Goal: Task Accomplishment & Management: Use online tool/utility

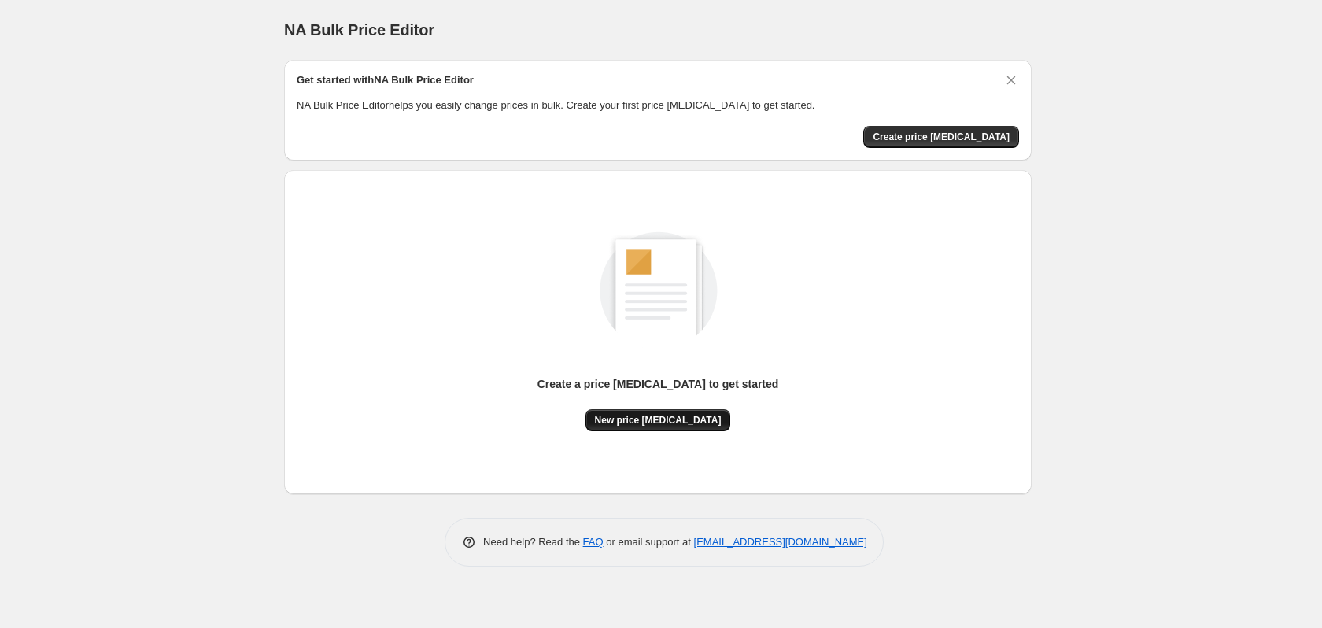
click at [674, 424] on span "New price [MEDICAL_DATA]" at bounding box center [658, 420] width 127 height 13
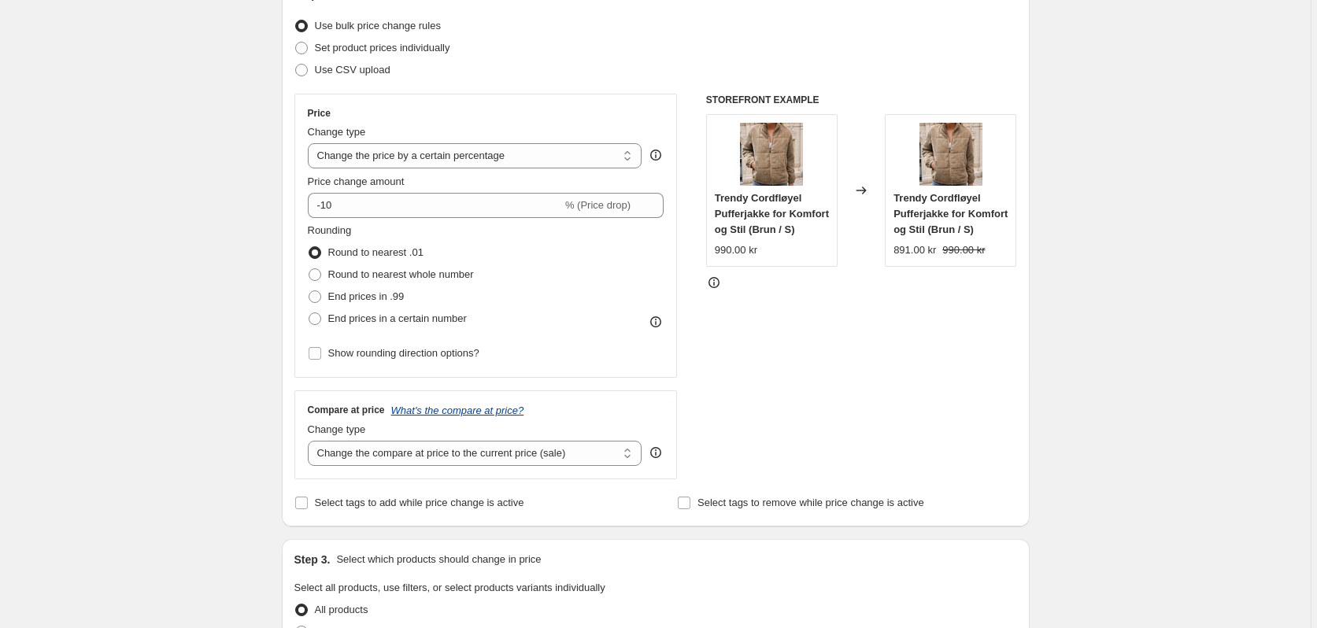
scroll to position [236, 0]
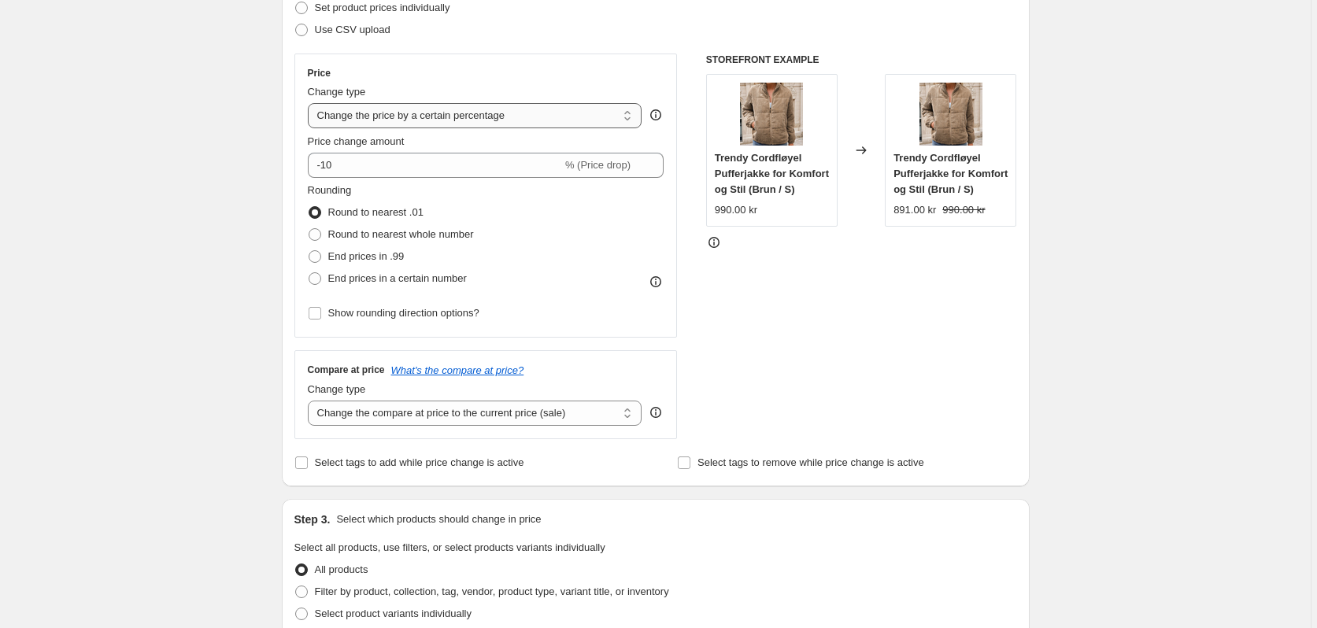
click at [566, 115] on select "Change the price to a certain amount Change the price by a certain amount Chang…" at bounding box center [475, 115] width 334 height 25
select select "no_change"
click at [310, 103] on select "Change the price to a certain amount Change the price by a certain amount Chang…" at bounding box center [475, 115] width 334 height 25
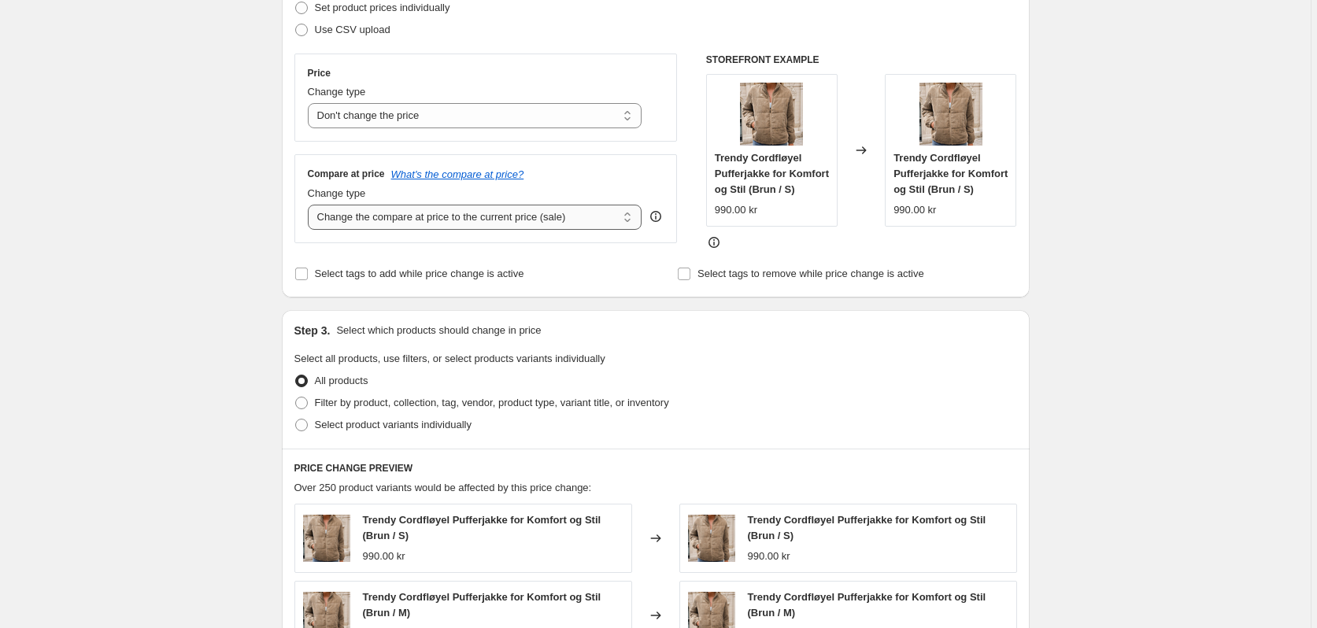
click at [537, 221] on select "Change the compare at price to the current price (sale) Change the compare at p…" at bounding box center [475, 217] width 334 height 25
select select "remove"
click at [310, 205] on select "Change the compare at price to the current price (sale) Change the compare at p…" at bounding box center [475, 217] width 334 height 25
click at [168, 243] on div "Create new price [MEDICAL_DATA]. This page is ready Create new price [MEDICAL_D…" at bounding box center [655, 469] width 1310 height 1410
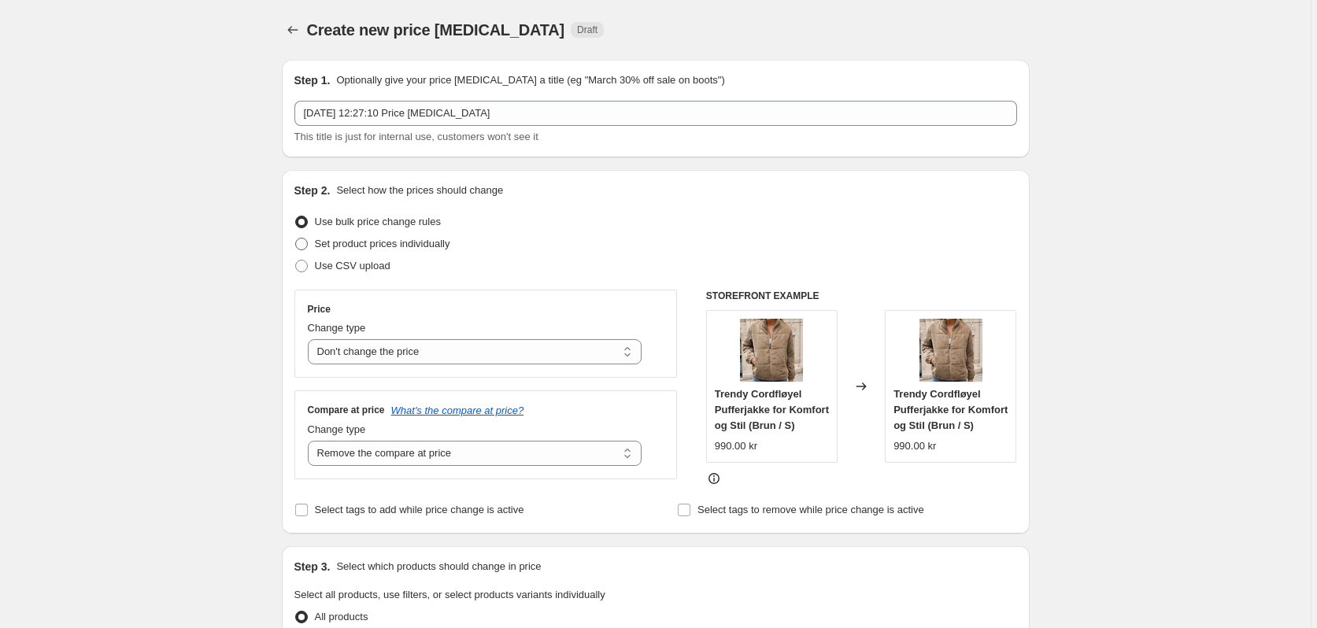
click at [307, 243] on span at bounding box center [301, 244] width 13 height 13
click at [296, 238] on input "Set product prices individually" at bounding box center [295, 238] width 1 height 1
radio input "true"
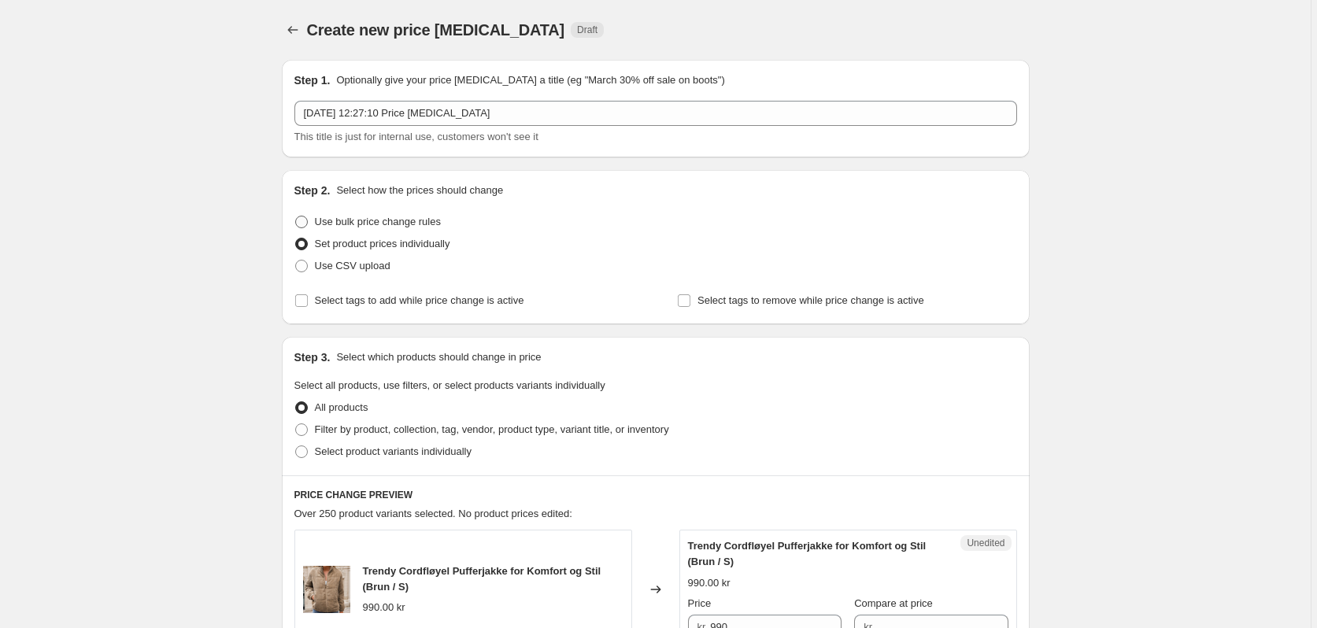
click at [305, 222] on span at bounding box center [301, 222] width 13 height 13
click at [296, 216] on input "Use bulk price change rules" at bounding box center [295, 216] width 1 height 1
radio input "true"
select select "no_change"
select select "remove"
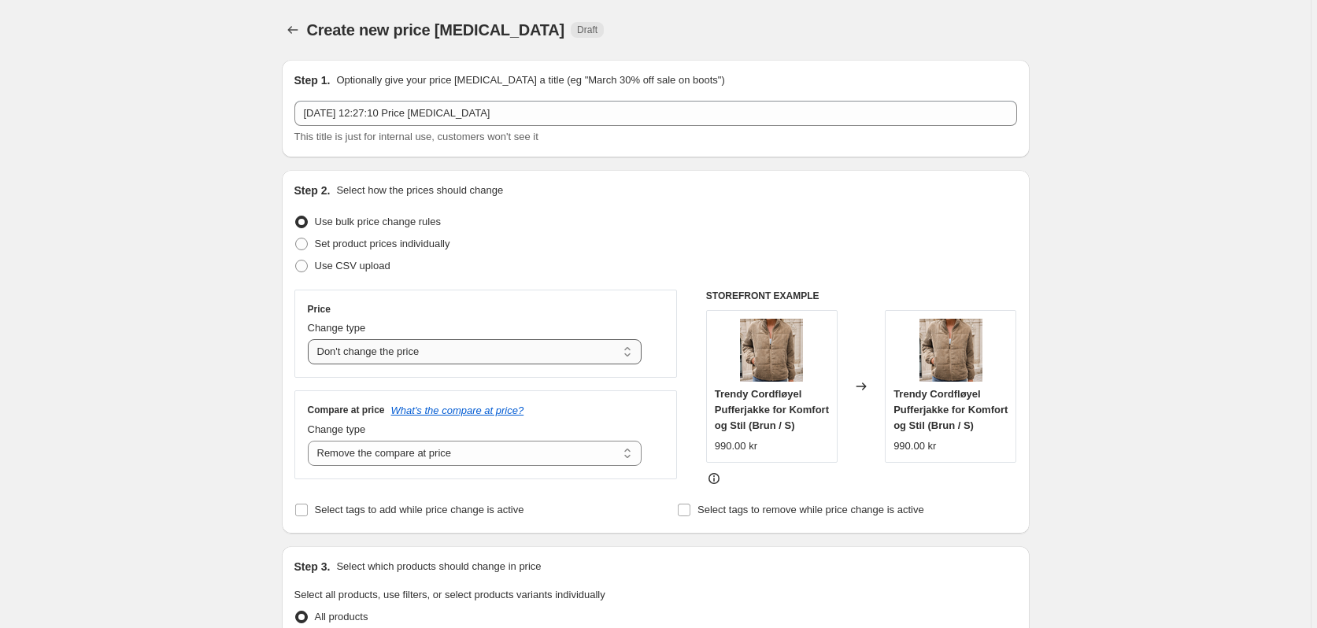
click at [523, 355] on select "Change the price to a certain amount Change the price by a certain amount Chang…" at bounding box center [475, 351] width 334 height 25
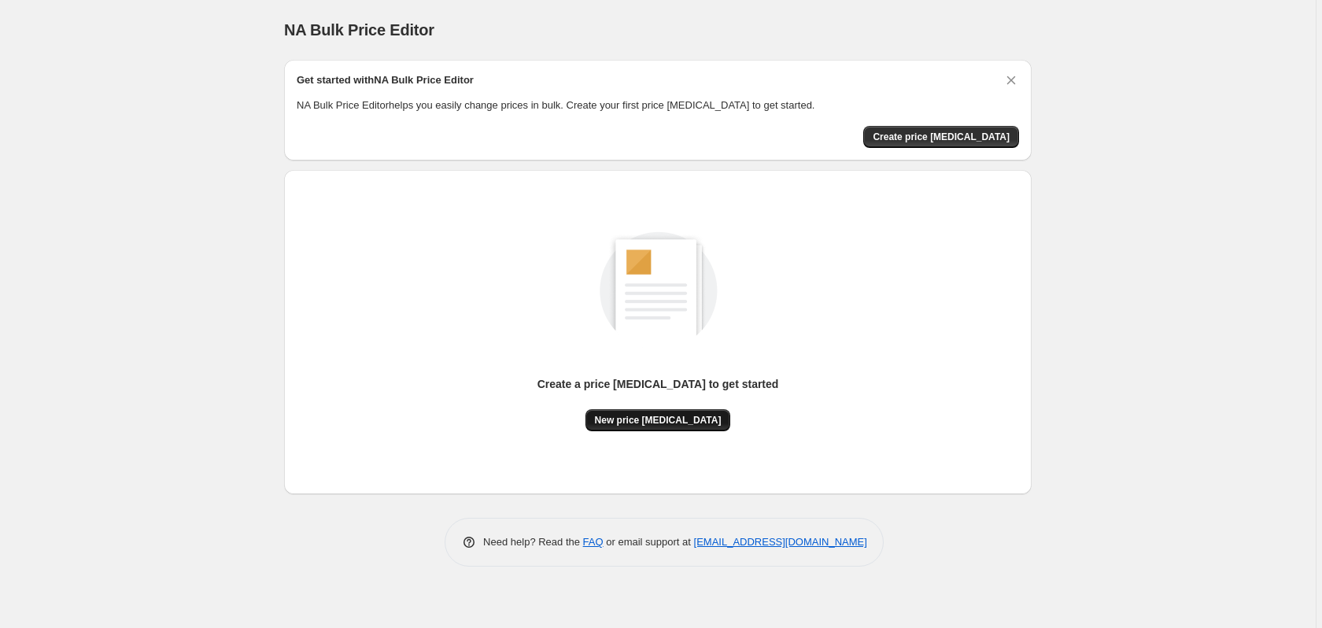
click at [685, 418] on span "New price [MEDICAL_DATA]" at bounding box center [658, 420] width 127 height 13
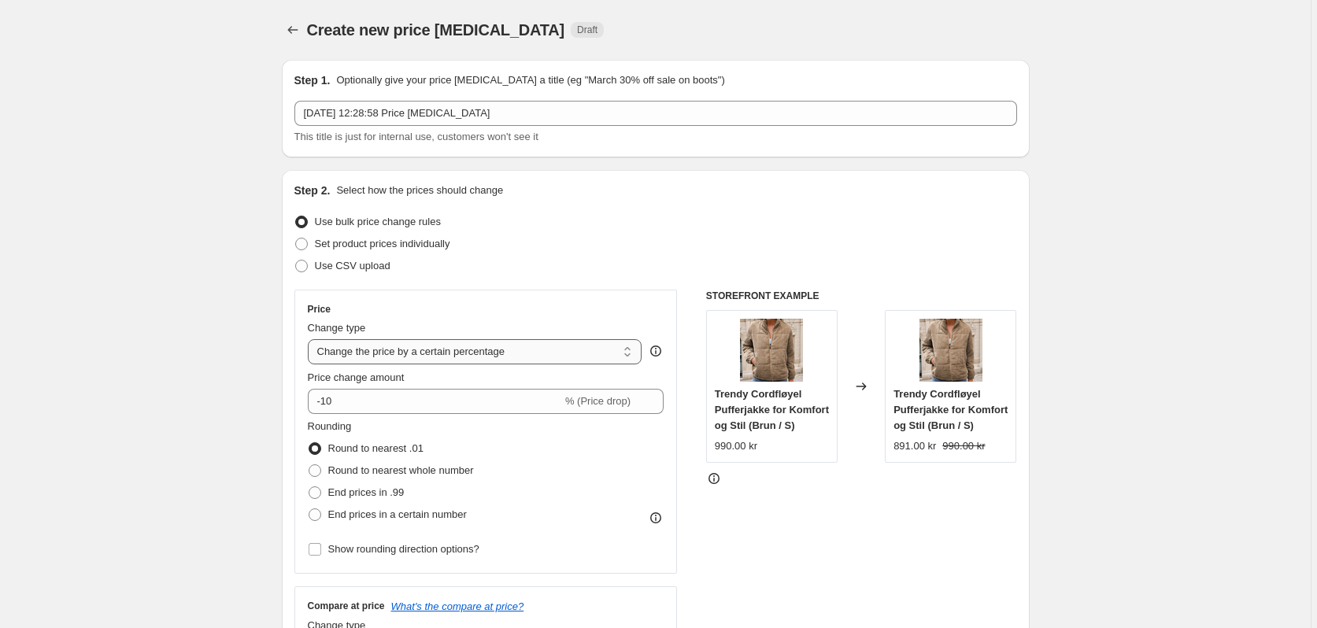
click at [577, 342] on select "Change the price to a certain amount Change the price by a certain amount Chang…" at bounding box center [475, 351] width 334 height 25
select select "no_change"
click at [310, 339] on select "Change the price to a certain amount Change the price by a certain amount Chang…" at bounding box center [475, 351] width 334 height 25
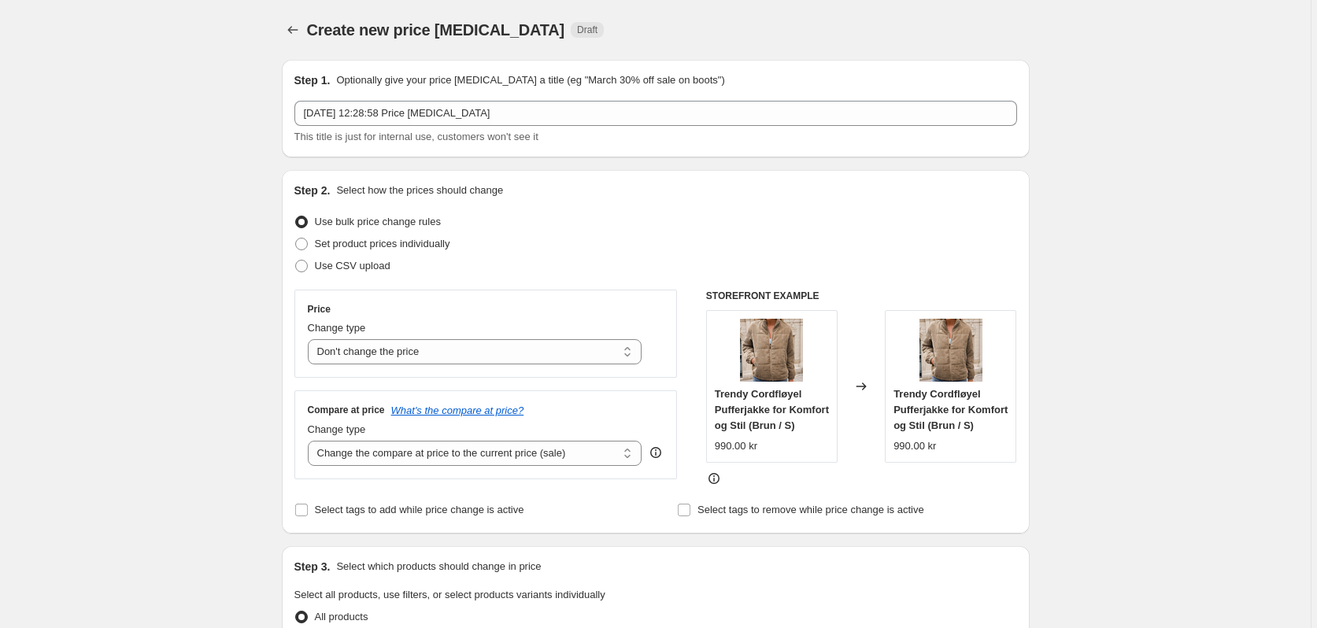
click at [555, 460] on select "Change the compare at price to the current price (sale) Change the compare at p…" at bounding box center [475, 453] width 334 height 25
select select "remove"
click at [310, 441] on select "Change the compare at price to the current price (sale) Change the compare at p…" at bounding box center [475, 453] width 334 height 25
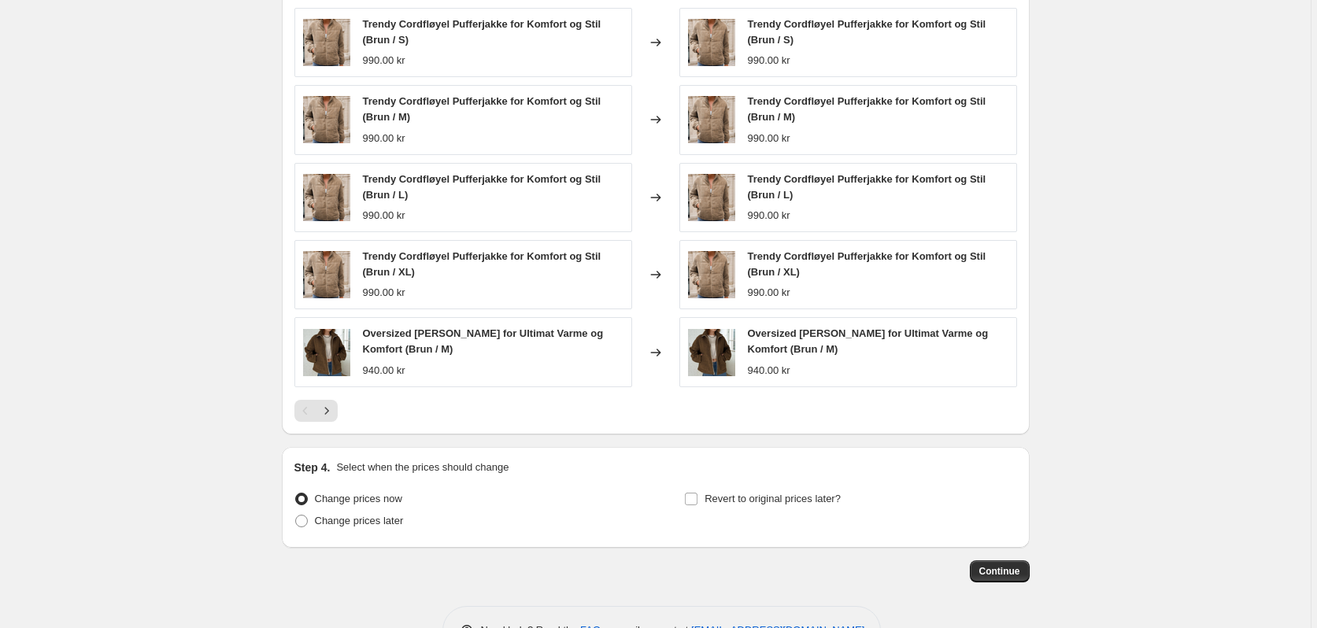
scroll to position [798, 0]
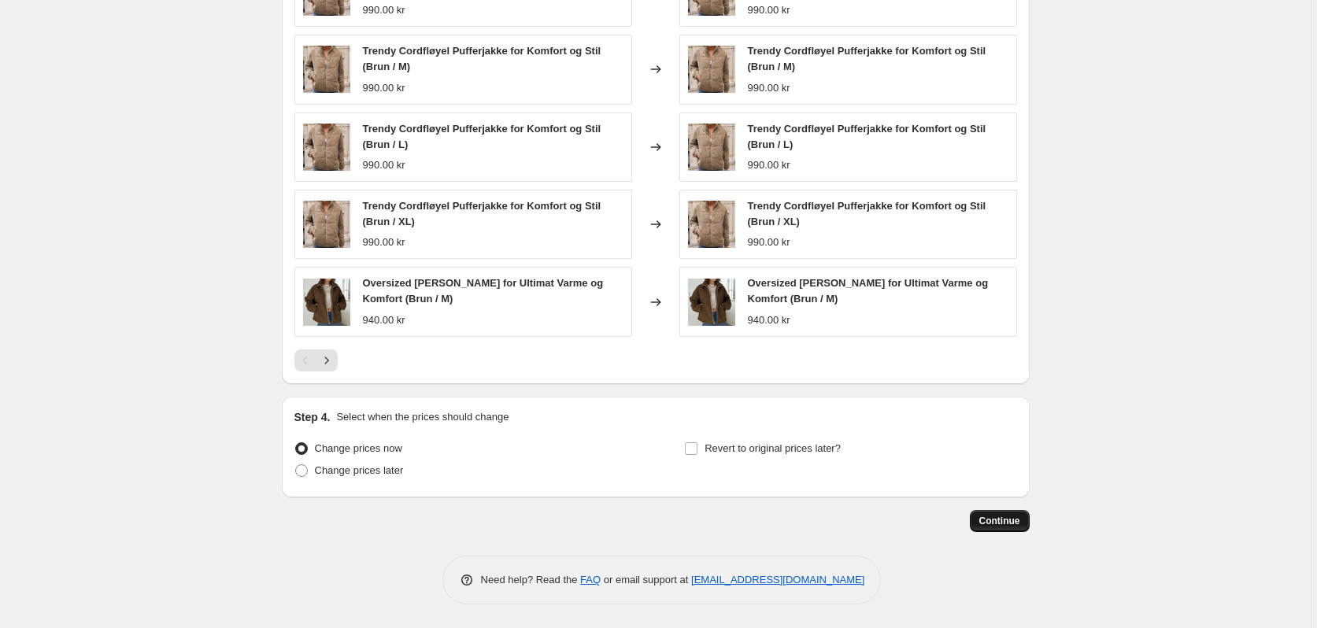
click at [991, 523] on span "Continue" at bounding box center [999, 521] width 41 height 13
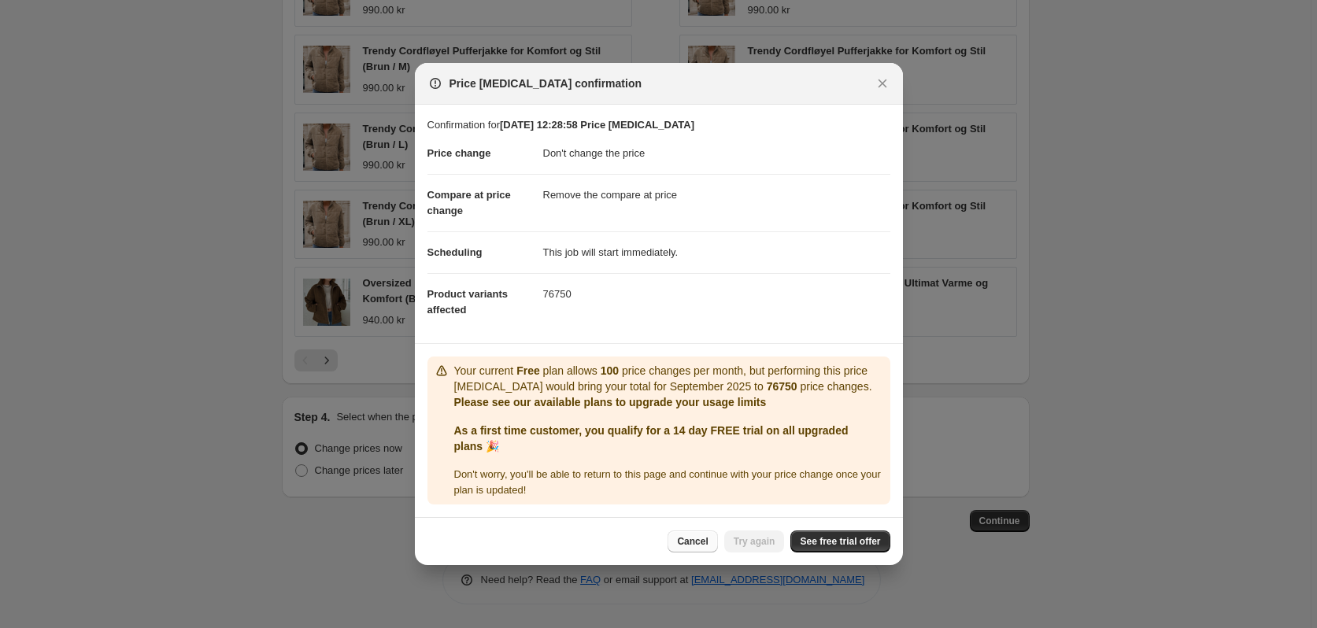
click at [706, 538] on span "Cancel" at bounding box center [692, 541] width 31 height 13
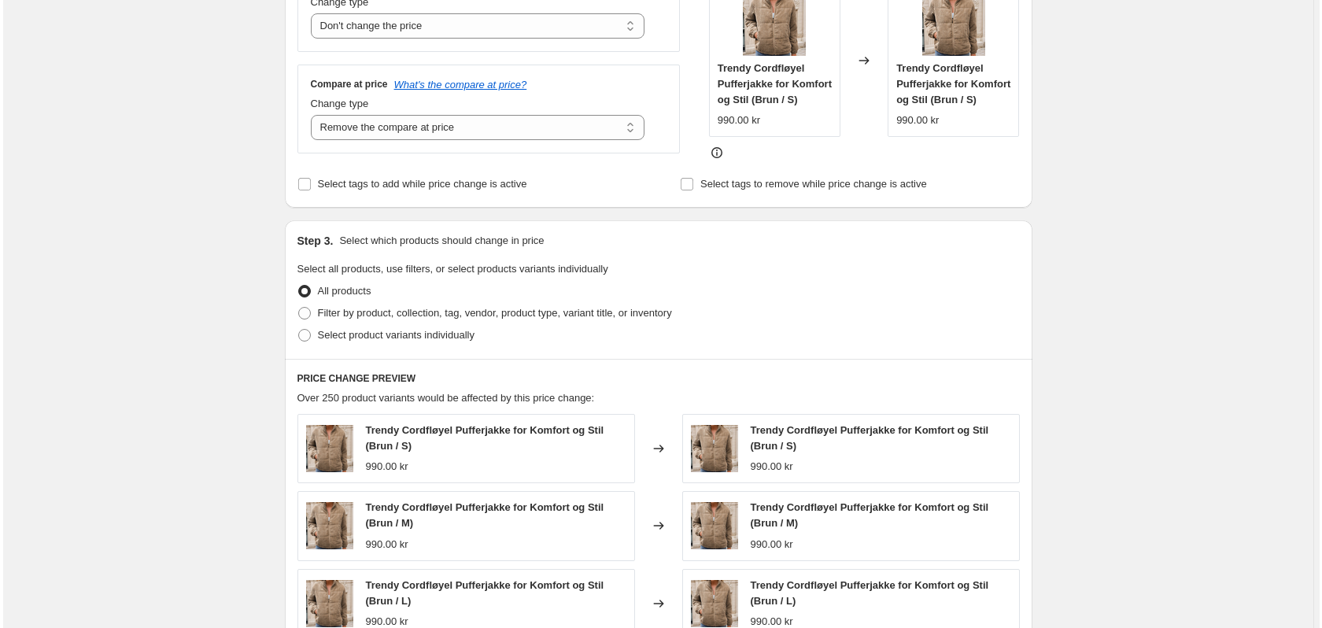
scroll to position [0, 0]
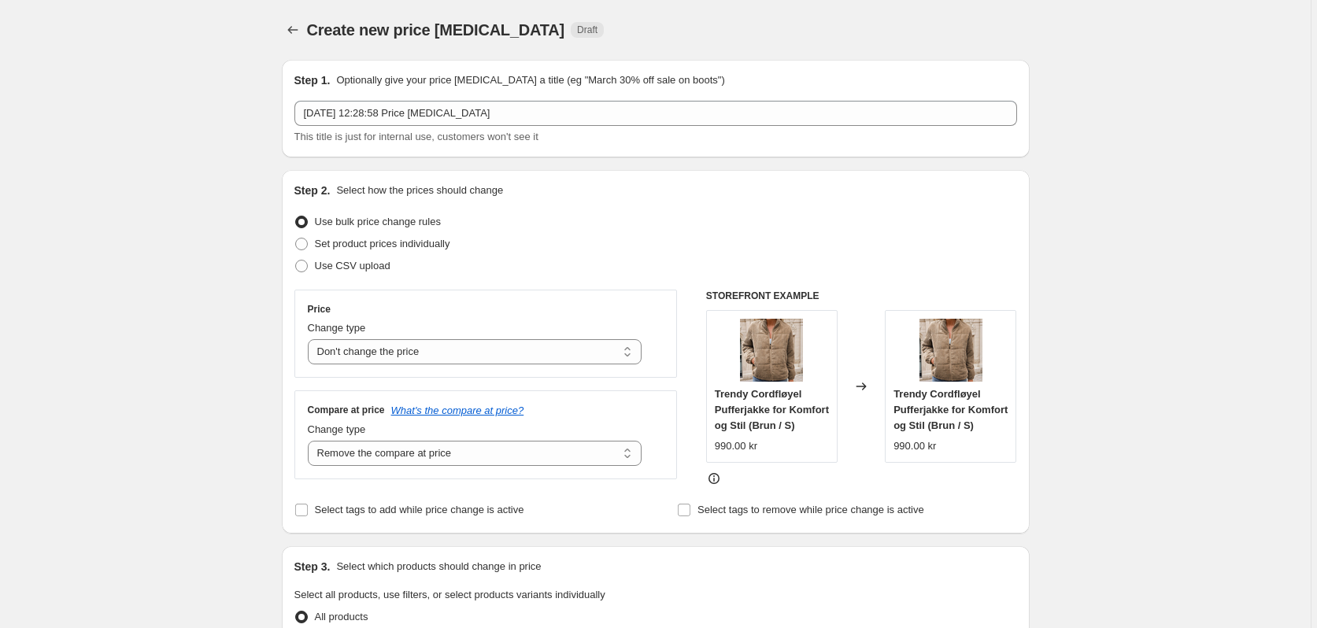
drag, startPoint x: 242, startPoint y: 33, endPoint x: 101, endPoint y: 137, distance: 175.0
